Goal: Transaction & Acquisition: Purchase product/service

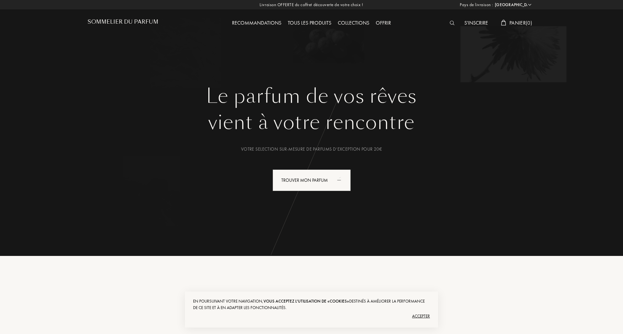
select select "FR"
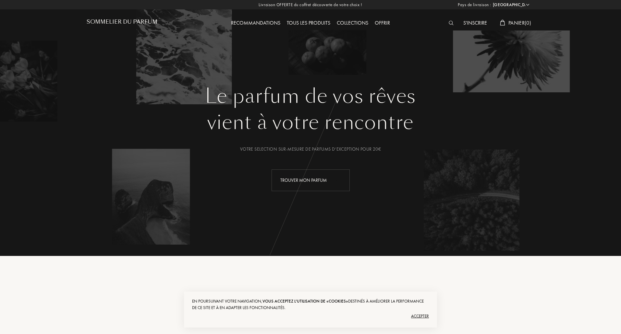
click at [323, 178] on div "Trouver mon parfum" at bounding box center [310, 181] width 78 height 22
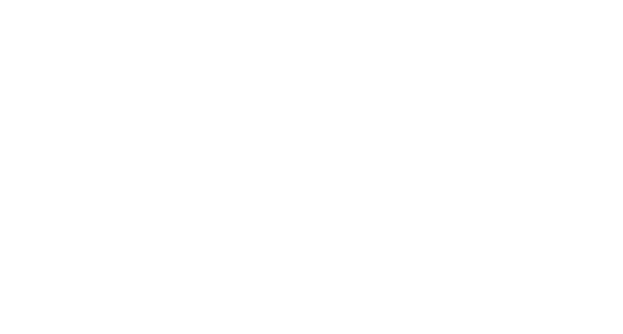
select select "FR"
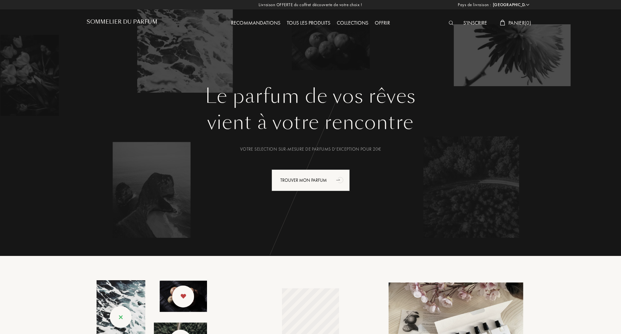
click at [449, 22] on img at bounding box center [451, 23] width 5 height 5
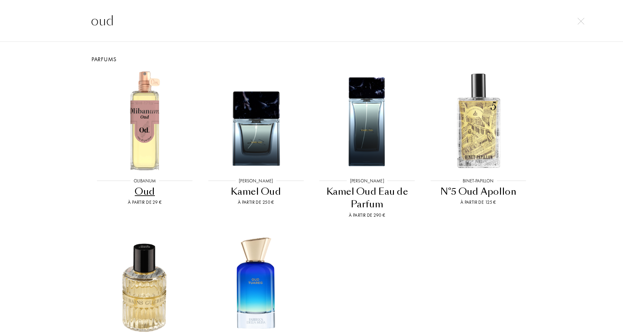
type input "oud"
